Goal: Find specific page/section: Find specific page/section

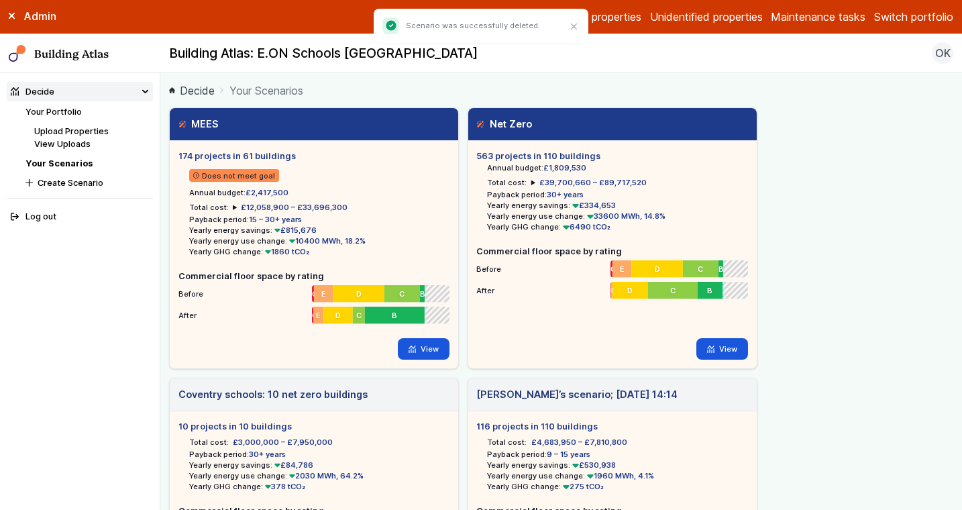
click at [56, 113] on link "Your Portfolio" at bounding box center [53, 112] width 56 height 10
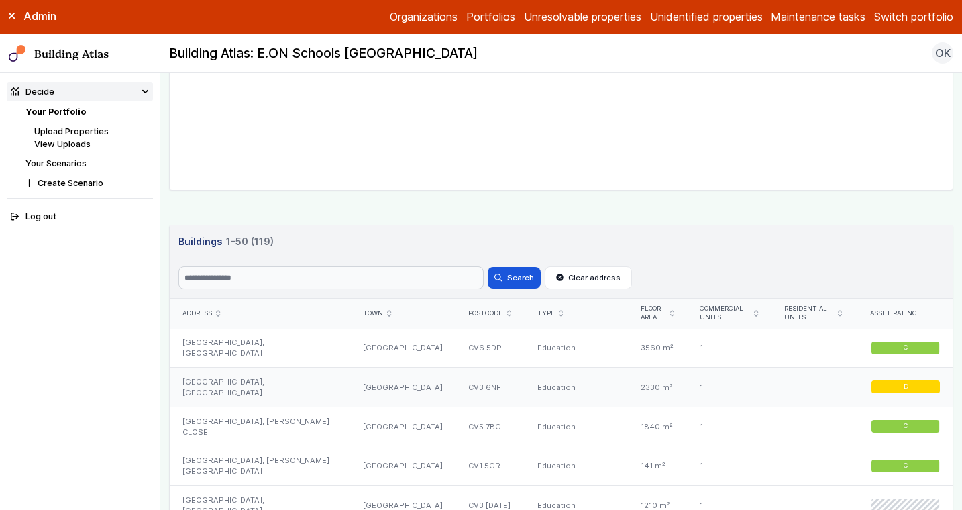
scroll to position [678, 0]
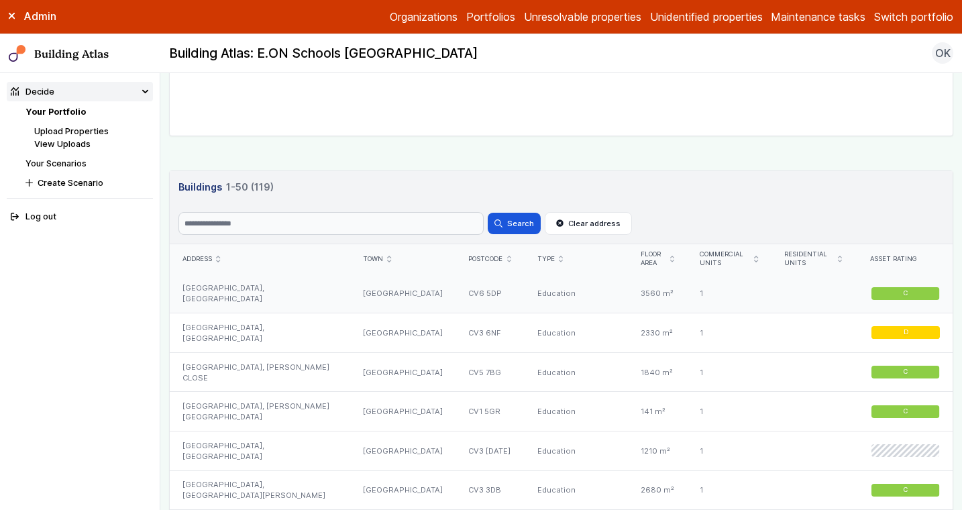
click at [290, 302] on div "[GEOGRAPHIC_DATA], [GEOGRAPHIC_DATA]" at bounding box center [260, 293] width 180 height 39
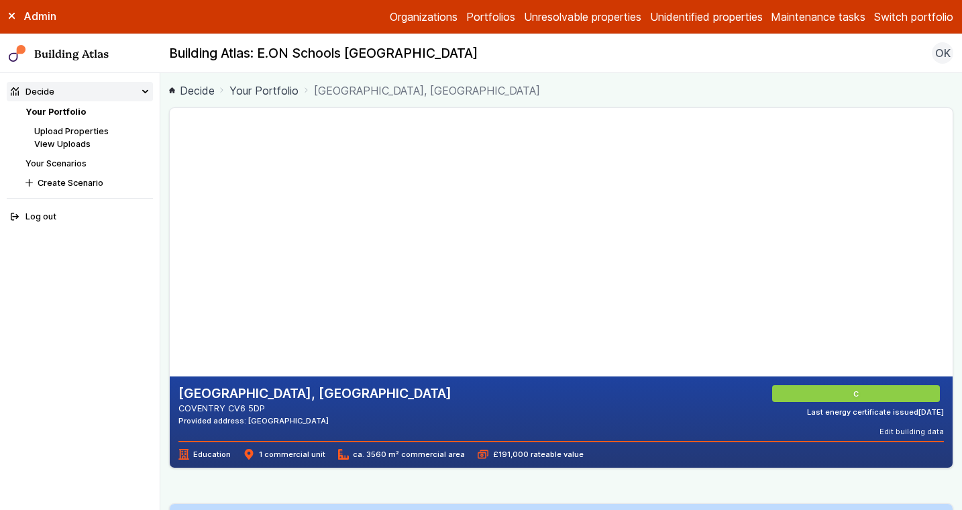
click at [65, 162] on link "Your Scenarios" at bounding box center [55, 163] width 61 height 10
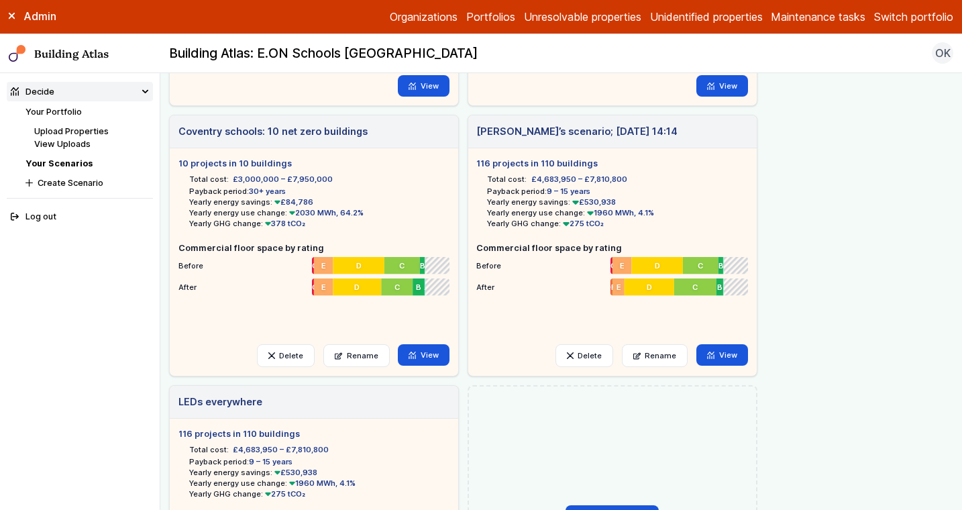
scroll to position [402, 0]
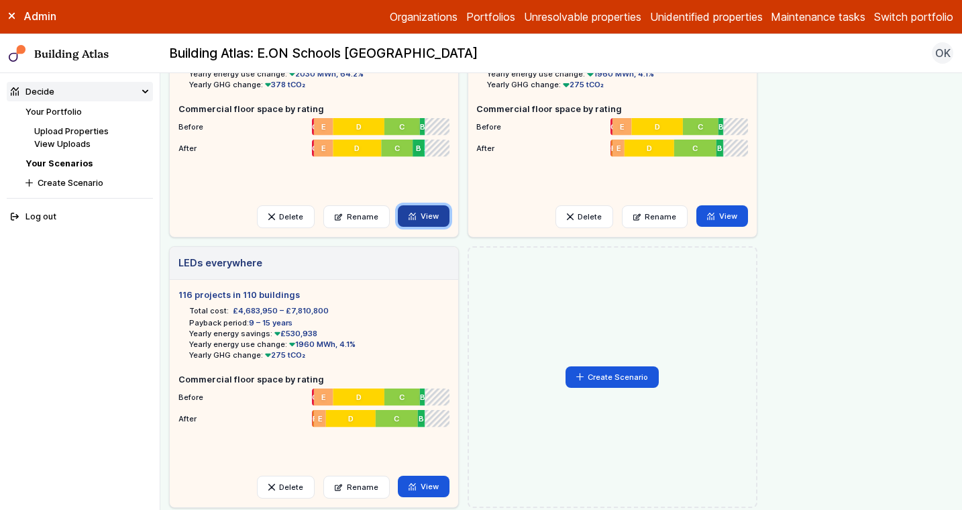
click at [422, 214] on link "View" at bounding box center [424, 215] width 52 height 21
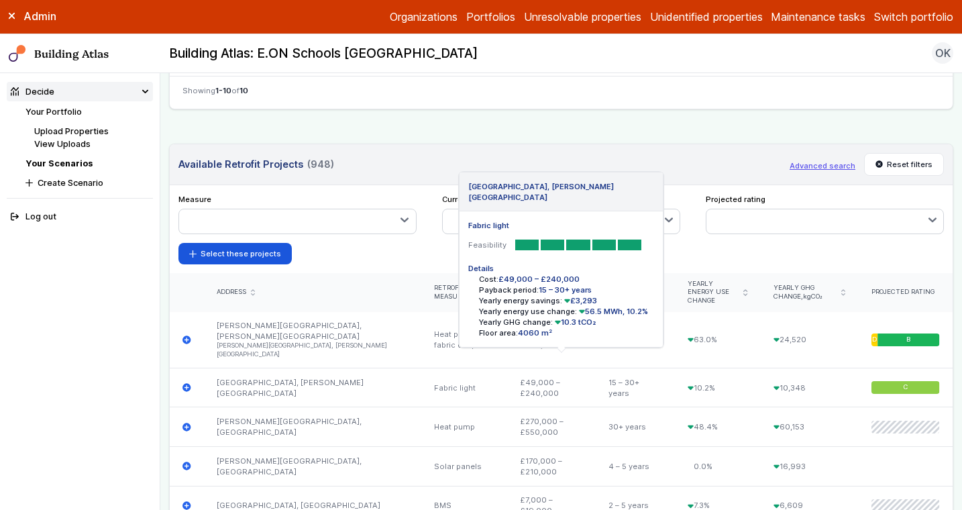
scroll to position [850, 0]
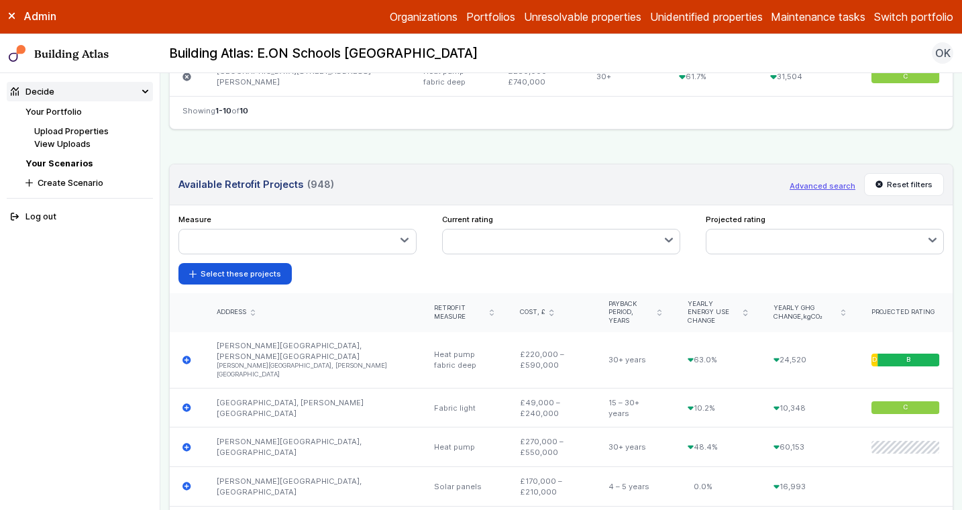
click at [840, 182] on button "Advanced search" at bounding box center [823, 185] width 66 height 11
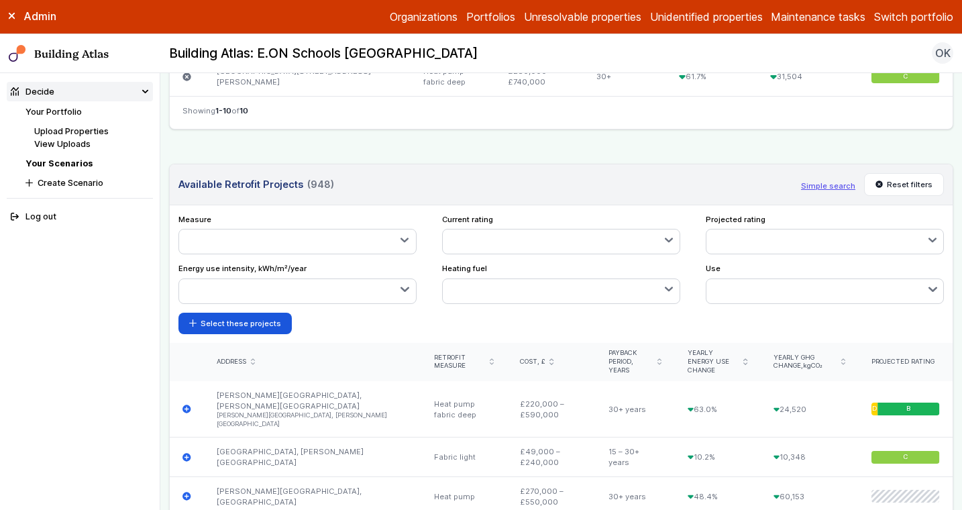
click at [759, 287] on button "button" at bounding box center [824, 291] width 237 height 24
click at [324, 286] on button "button" at bounding box center [297, 291] width 237 height 24
click at [587, 283] on button "button" at bounding box center [561, 291] width 237 height 24
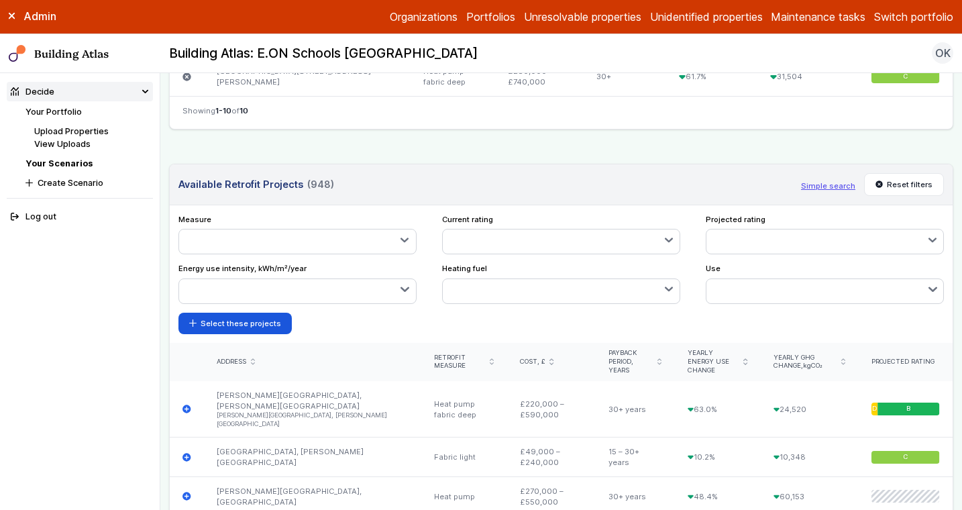
click at [587, 283] on button "button" at bounding box center [561, 291] width 237 height 24
click at [558, 225] on div "Current rating A+ A B" at bounding box center [561, 234] width 238 height 41
click at [562, 245] on button "button" at bounding box center [561, 241] width 237 height 24
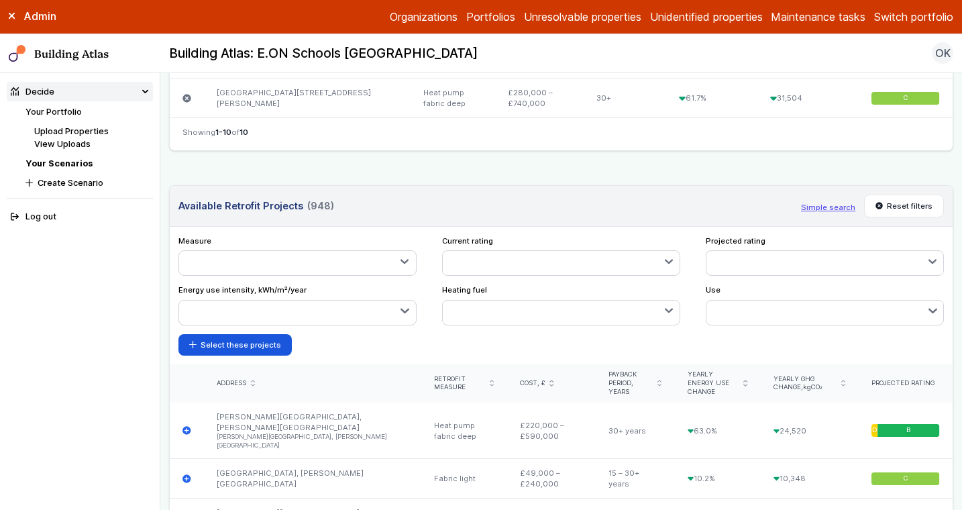
scroll to position [820, 0]
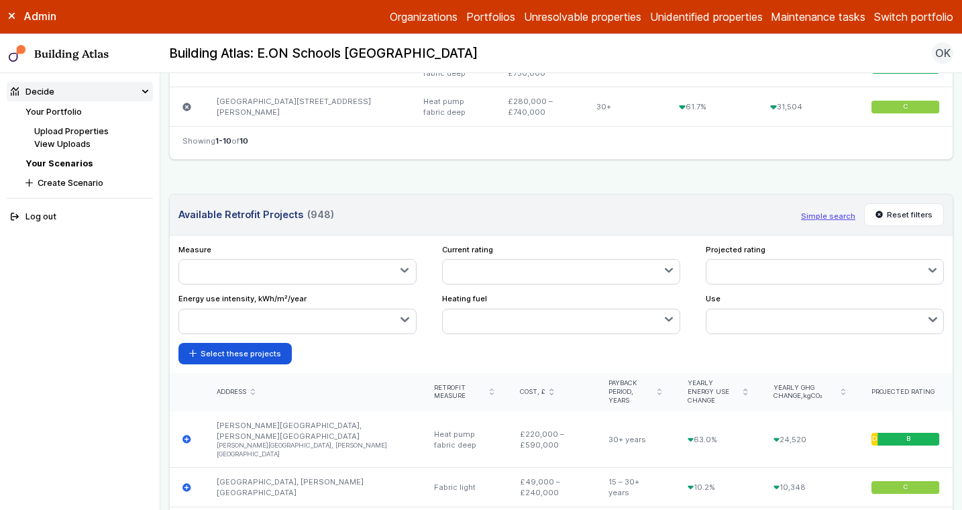
click at [70, 164] on link "Your Scenarios" at bounding box center [58, 163] width 67 height 10
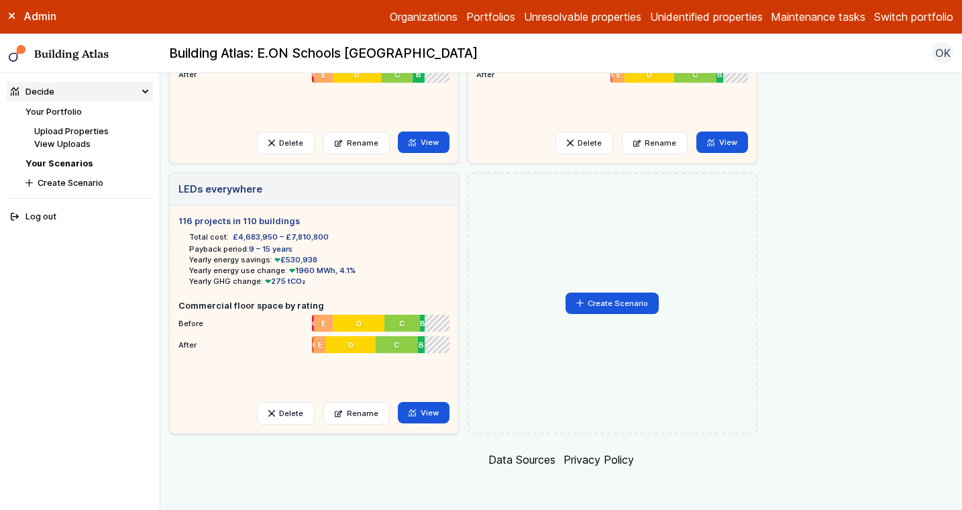
scroll to position [467, 0]
